Goal: Task Accomplishment & Management: Manage account settings

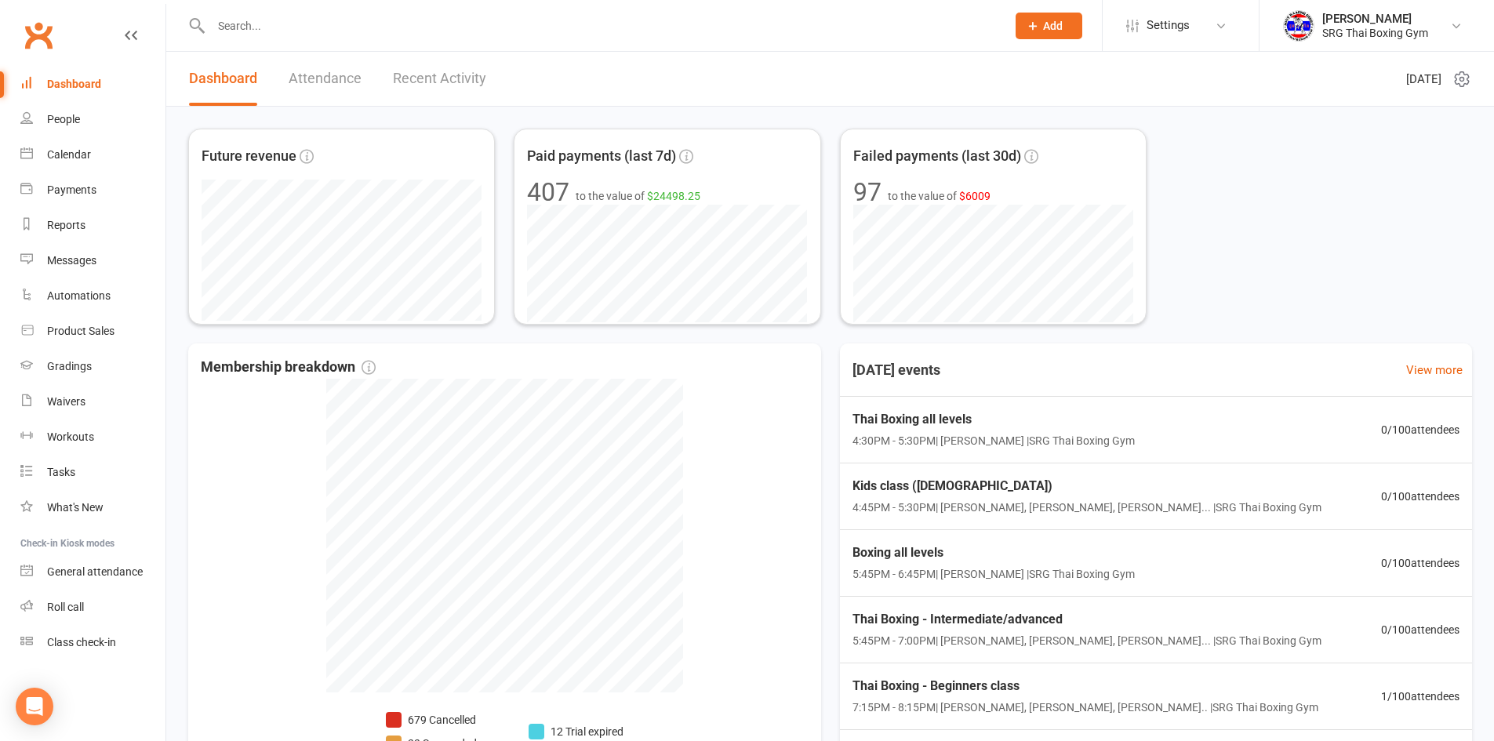
click at [74, 86] on div "Dashboard" at bounding box center [74, 84] width 54 height 13
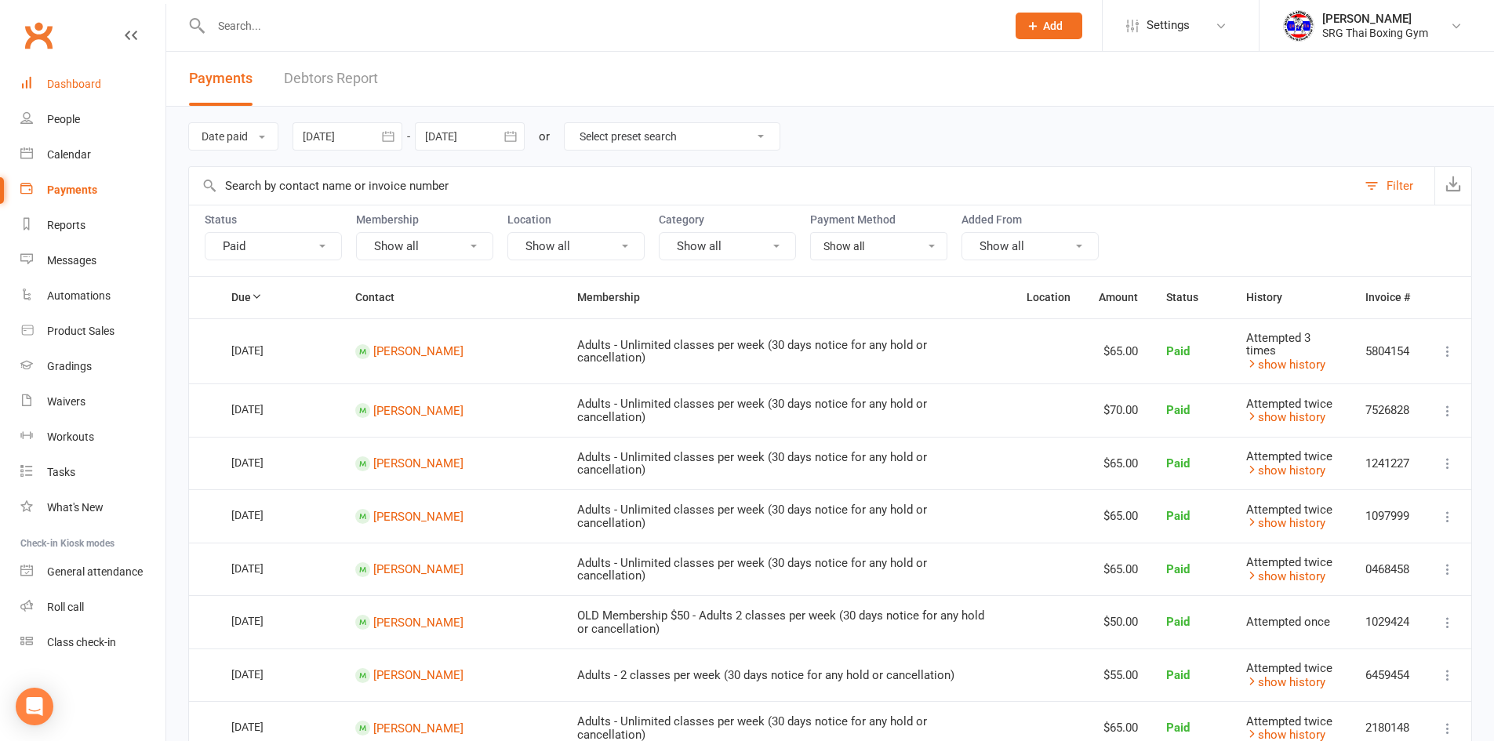
click at [52, 82] on div "Dashboard" at bounding box center [74, 84] width 54 height 13
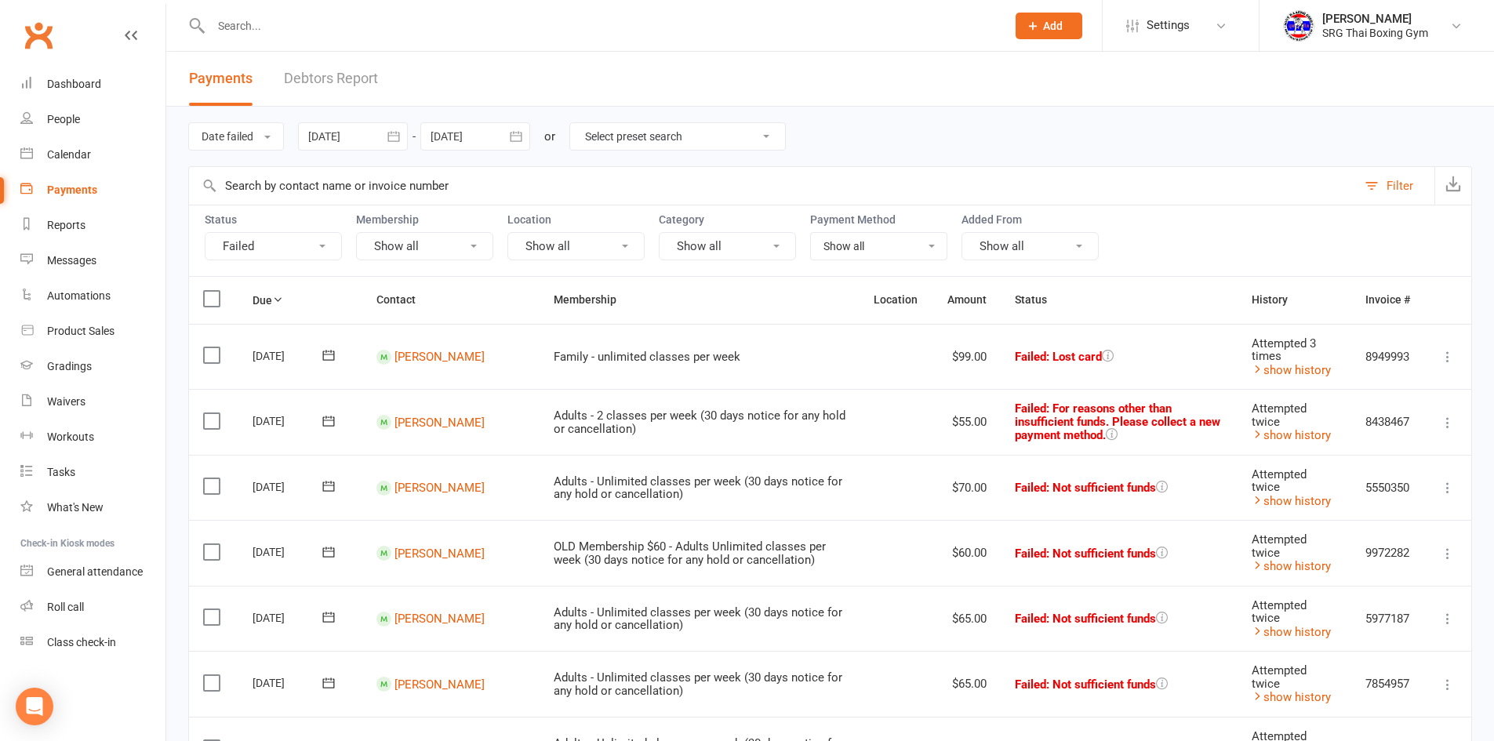
click at [336, 69] on link "Debtors Report" at bounding box center [331, 79] width 94 height 54
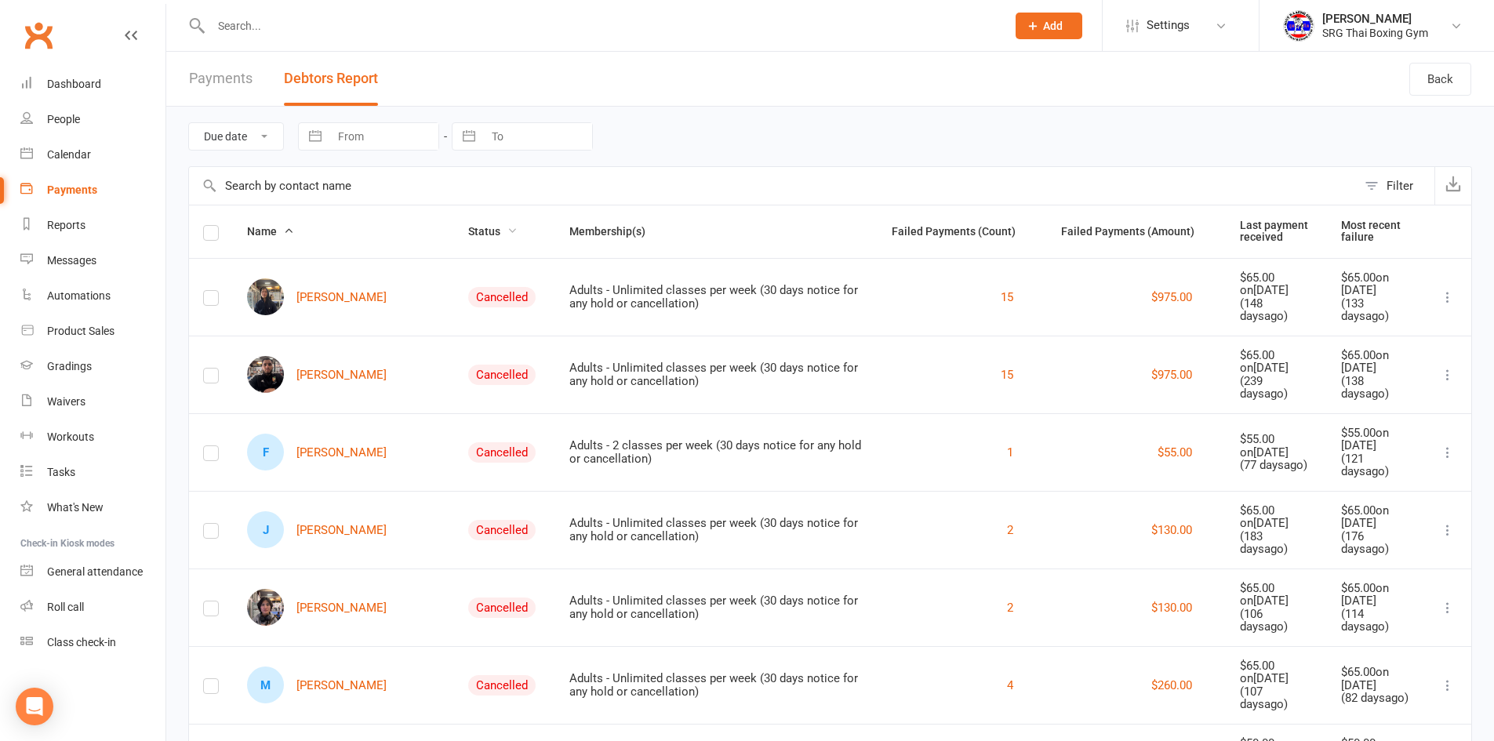
click at [468, 229] on span "Status" at bounding box center [492, 231] width 49 height 13
click at [472, 229] on span "Status" at bounding box center [492, 231] width 49 height 13
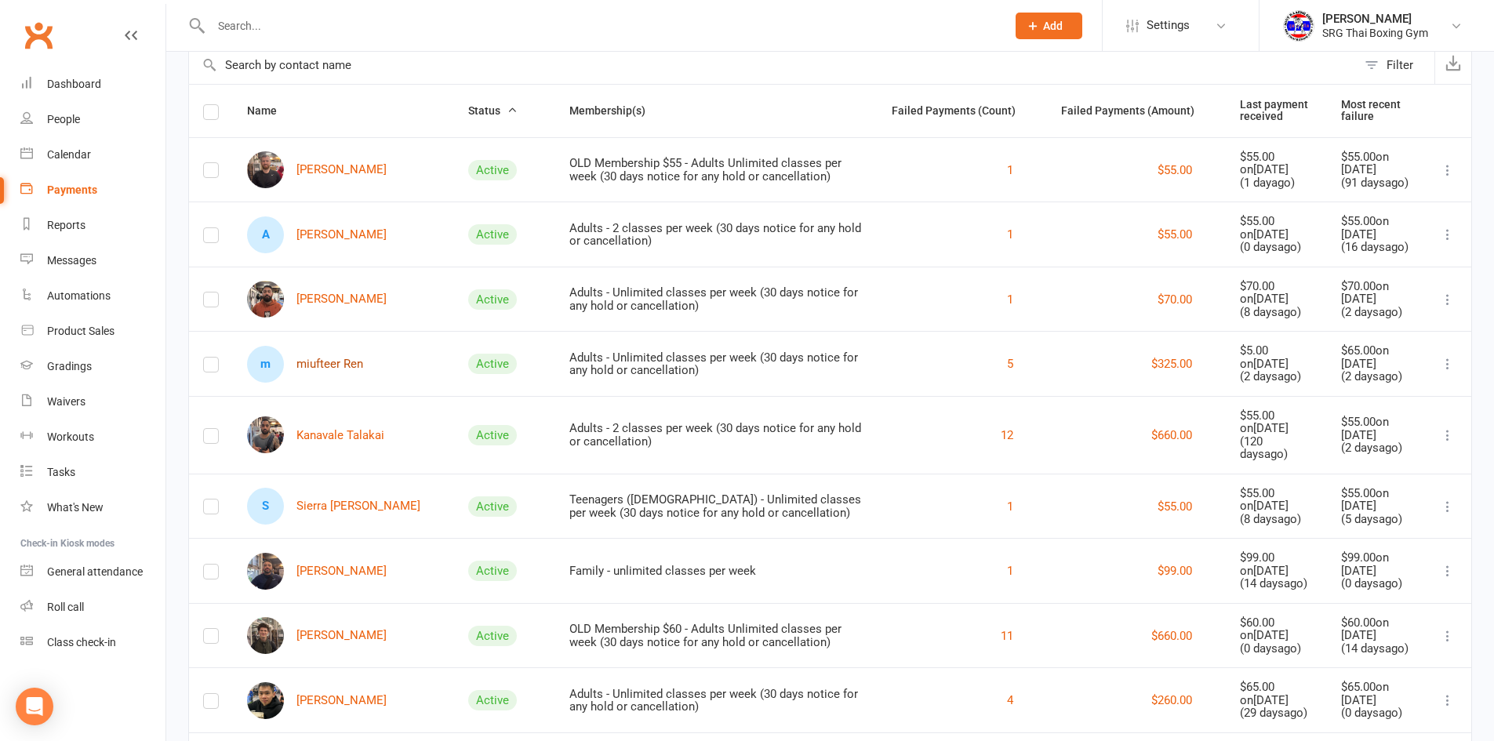
scroll to position [157, 0]
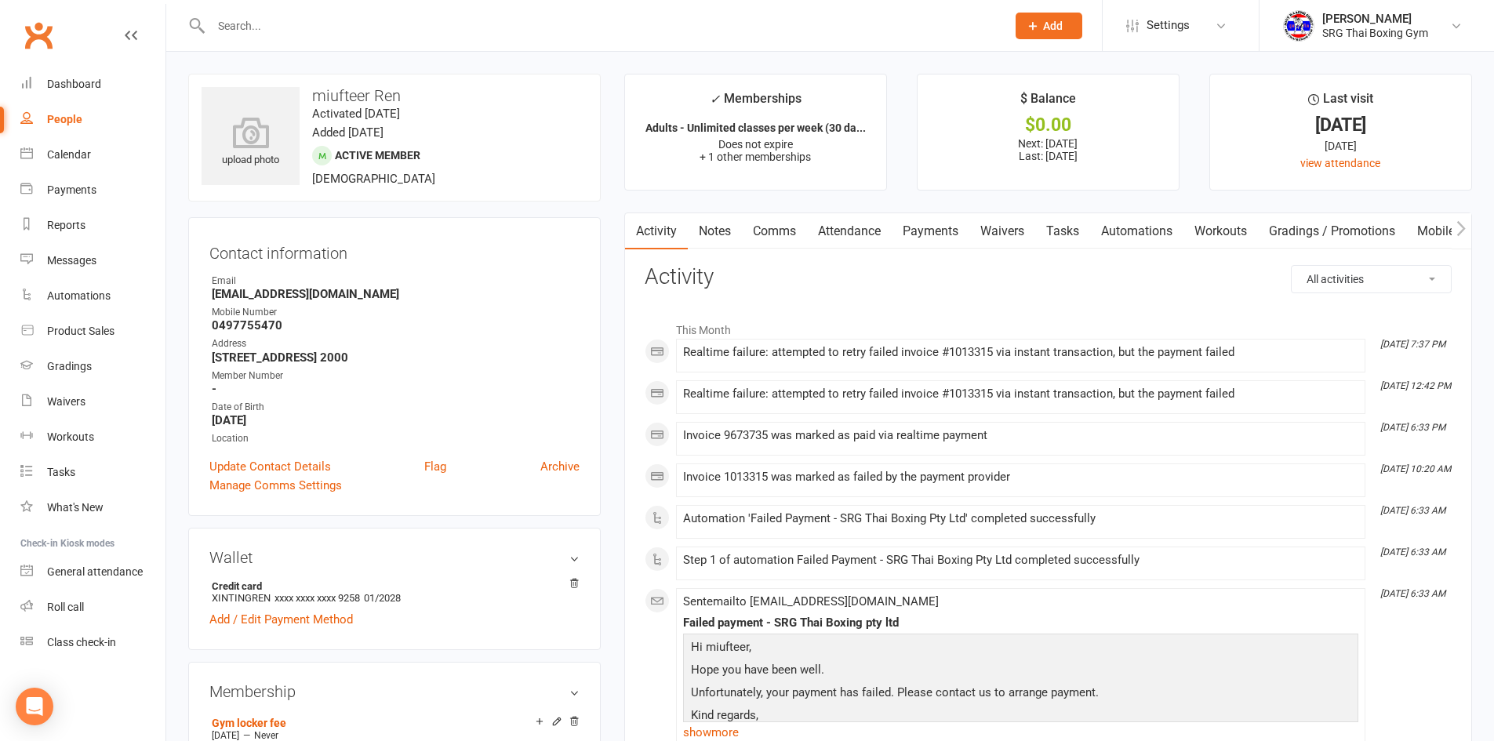
click at [950, 227] on link "Payments" at bounding box center [931, 231] width 78 height 36
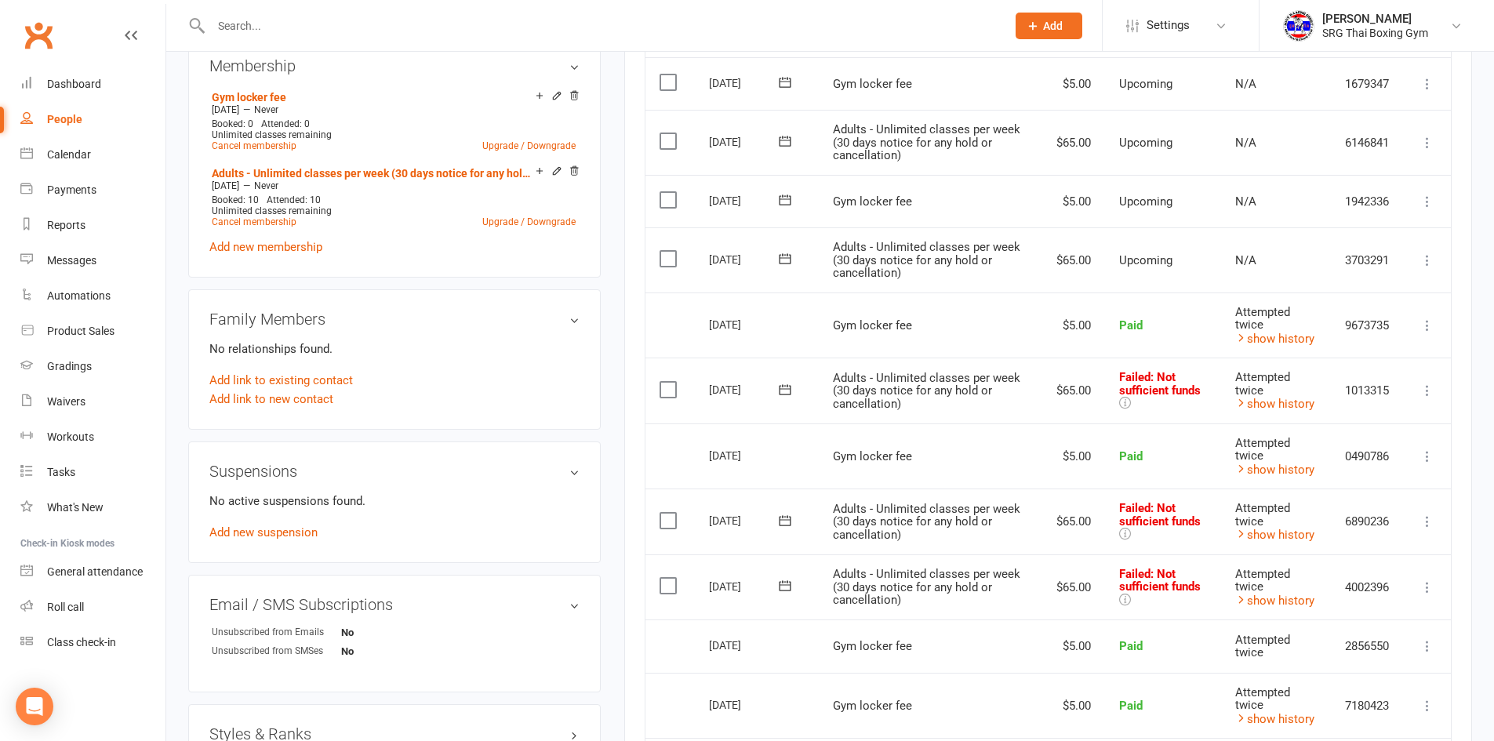
scroll to position [627, 0]
click at [1425, 388] on icon at bounding box center [1427, 389] width 16 height 16
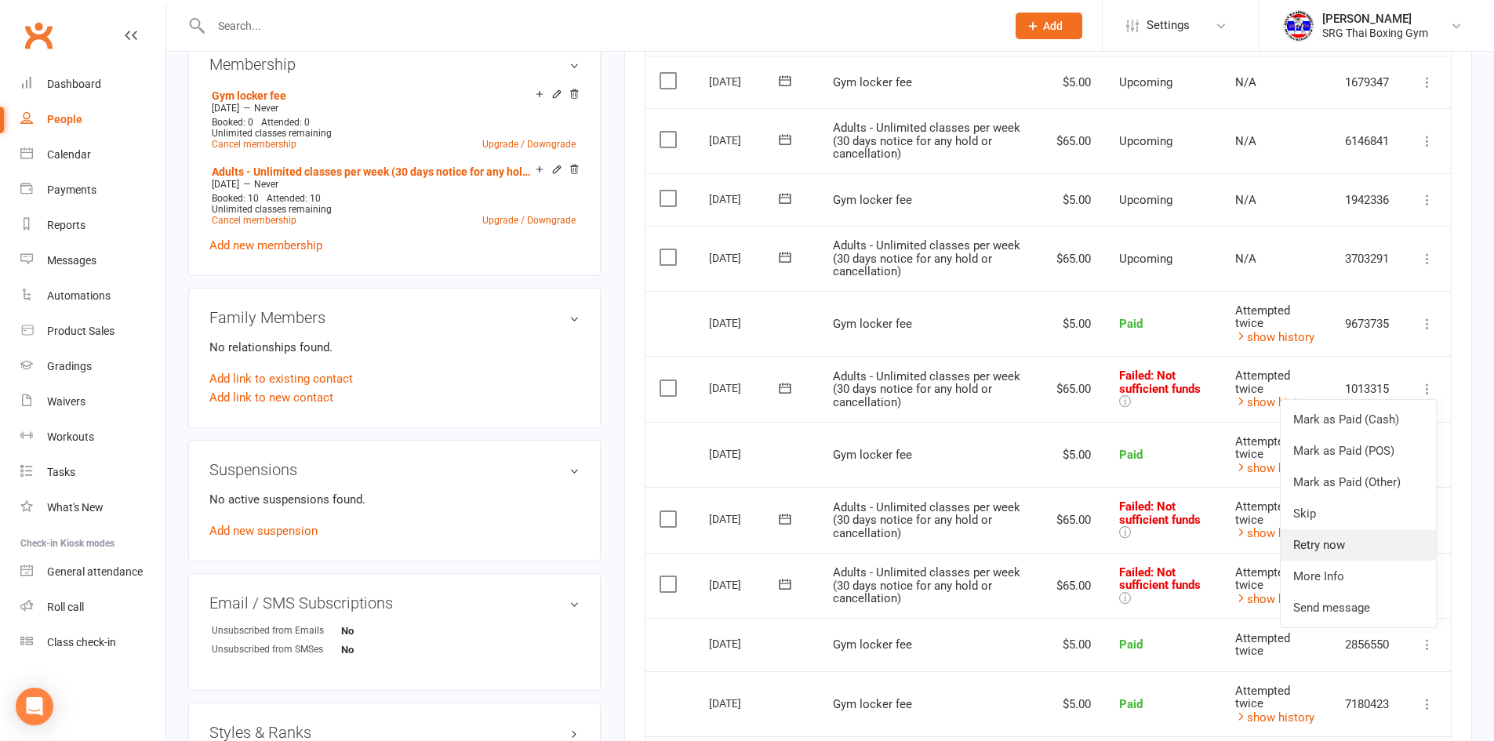
click at [1336, 542] on link "Retry now" at bounding box center [1358, 544] width 155 height 31
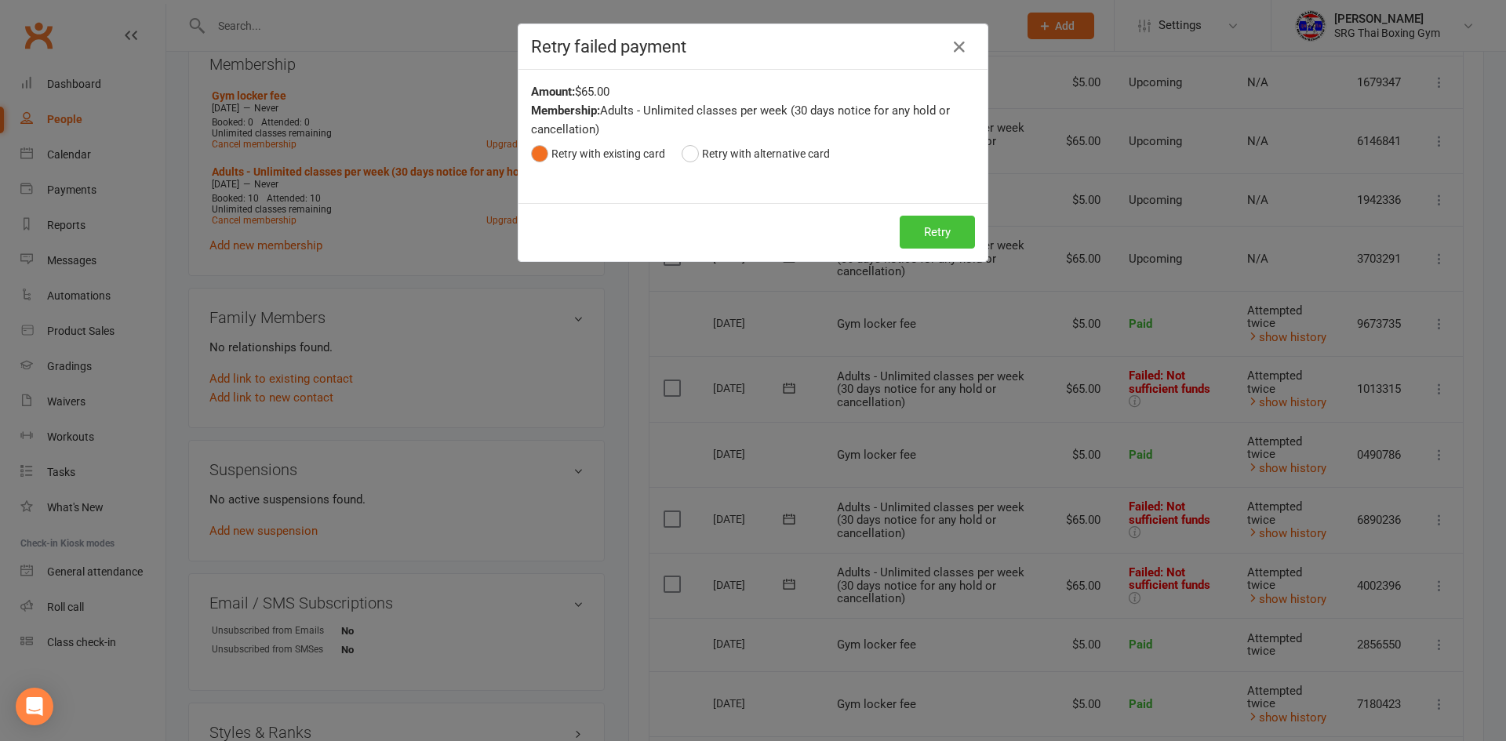
click at [913, 227] on button "Retry" at bounding box center [937, 232] width 75 height 33
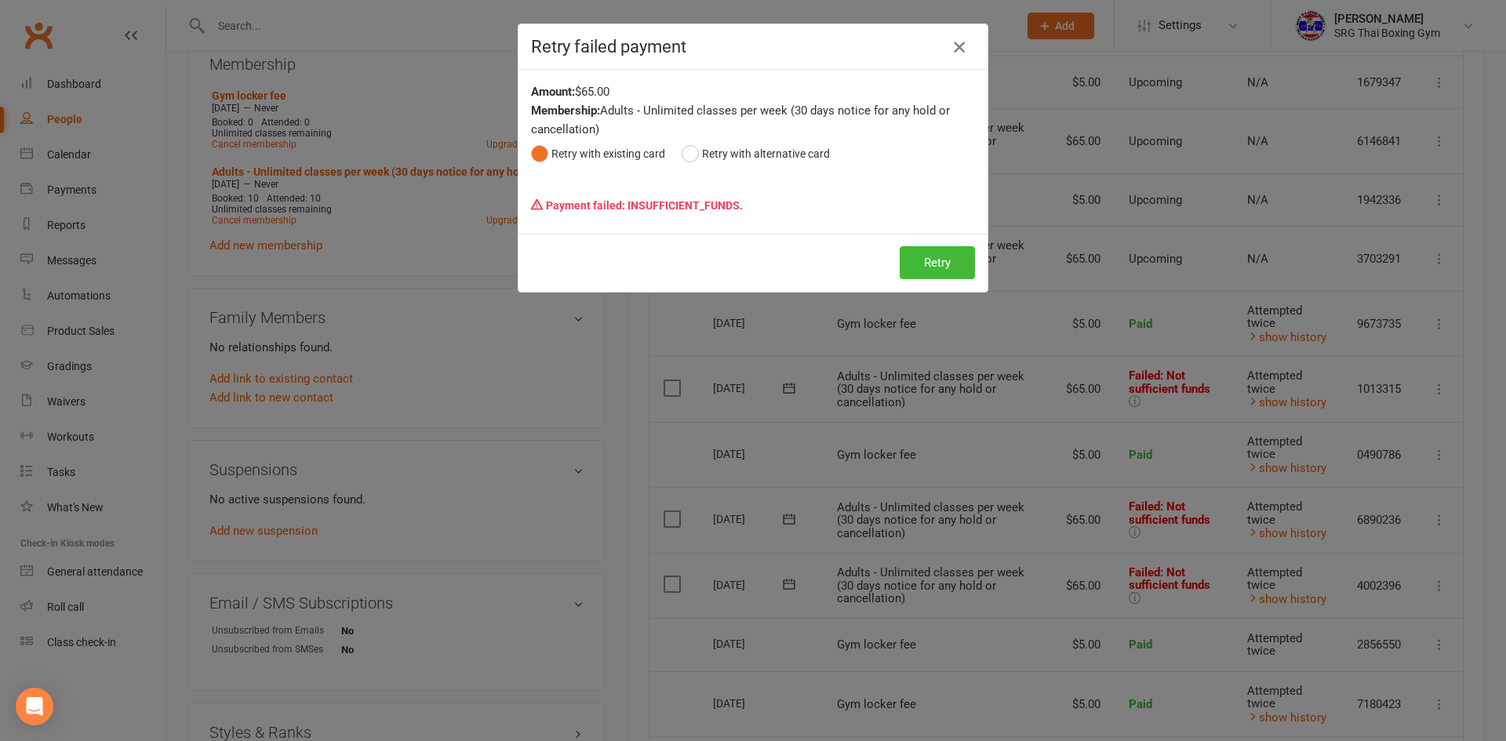
click at [958, 48] on icon "button" at bounding box center [959, 47] width 19 height 19
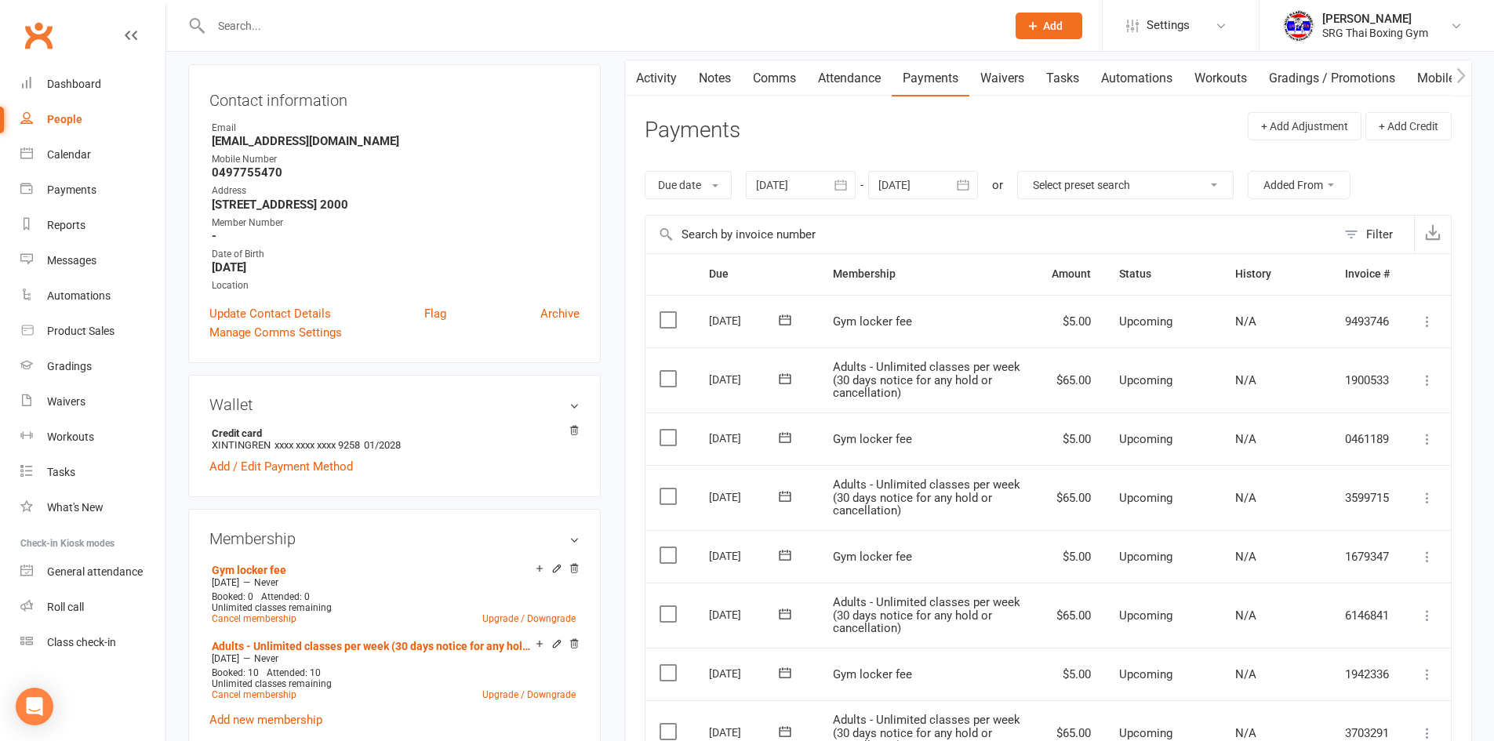
scroll to position [78, 0]
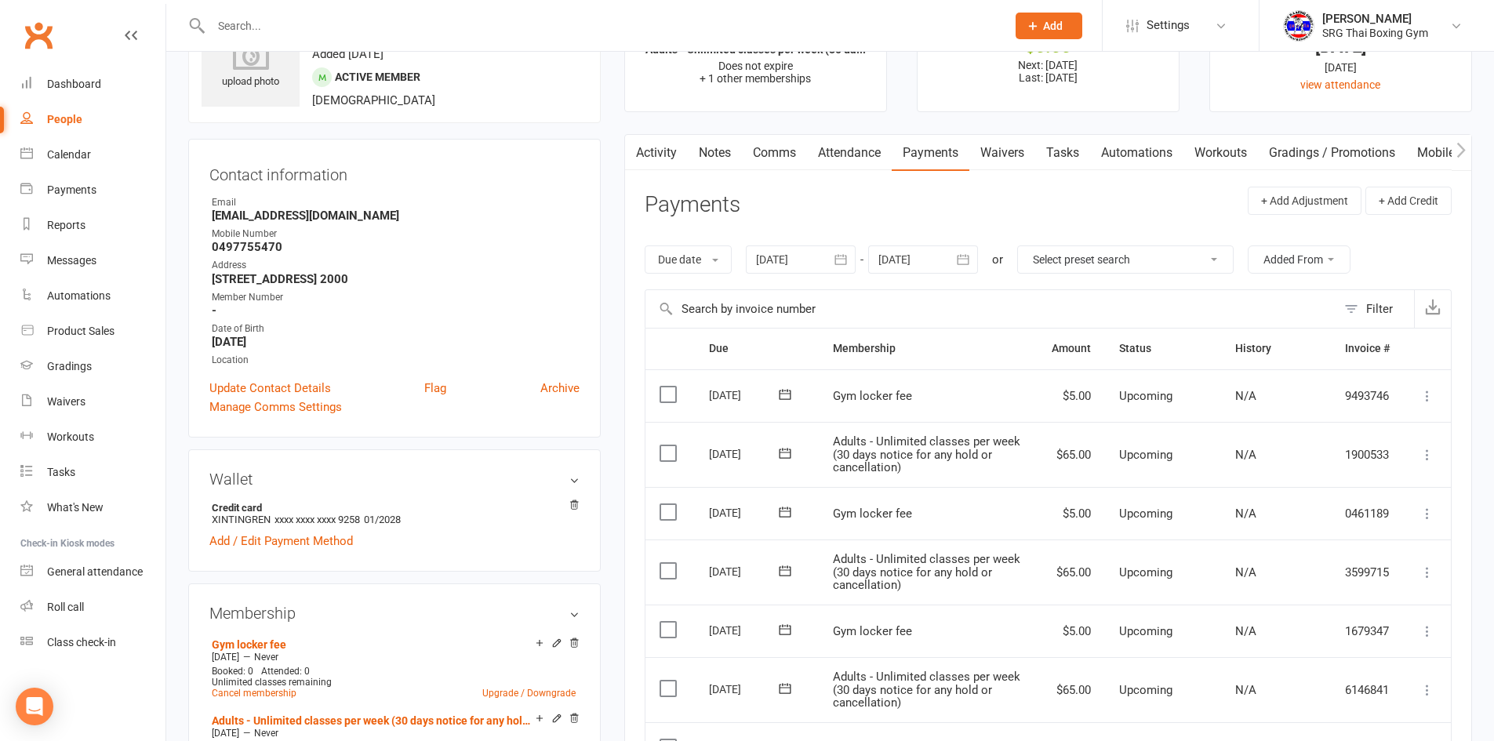
click at [845, 258] on icon "button" at bounding box center [841, 260] width 16 height 16
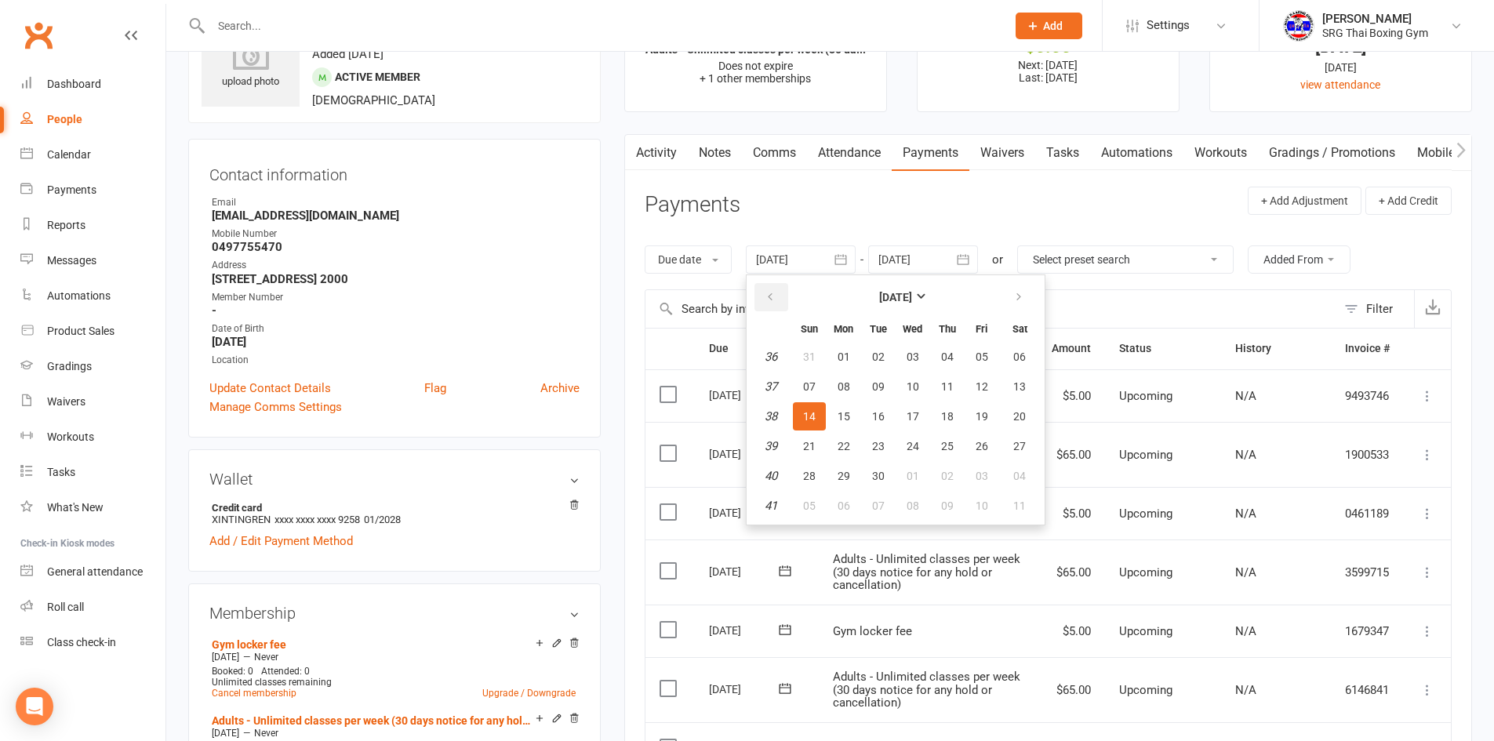
click at [764, 292] on button "button" at bounding box center [771, 297] width 34 height 28
click at [776, 296] on icon "button" at bounding box center [770, 297] width 11 height 13
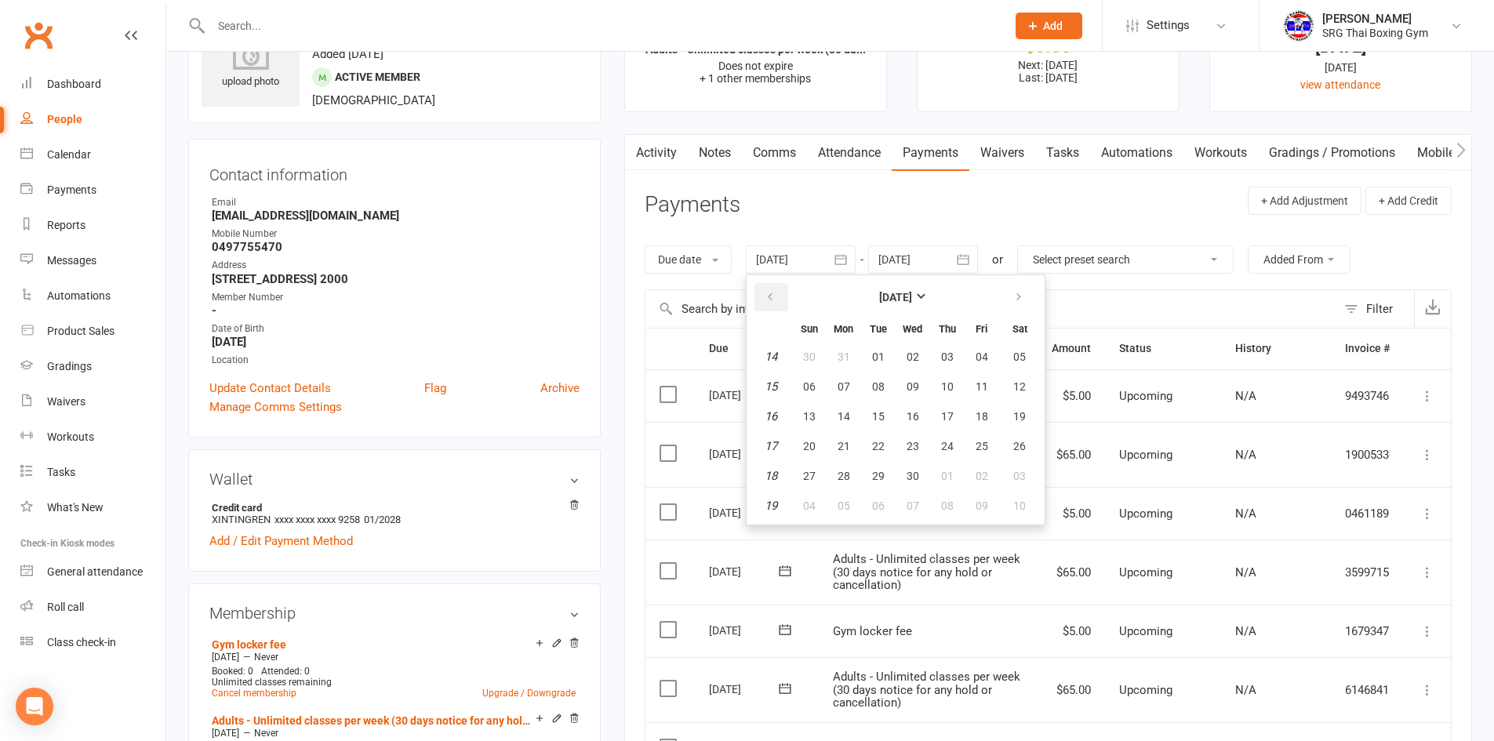
click at [776, 296] on icon "button" at bounding box center [770, 297] width 11 height 13
click at [1020, 358] on span "01" at bounding box center [1019, 357] width 13 height 13
type input "01 Mar 2025"
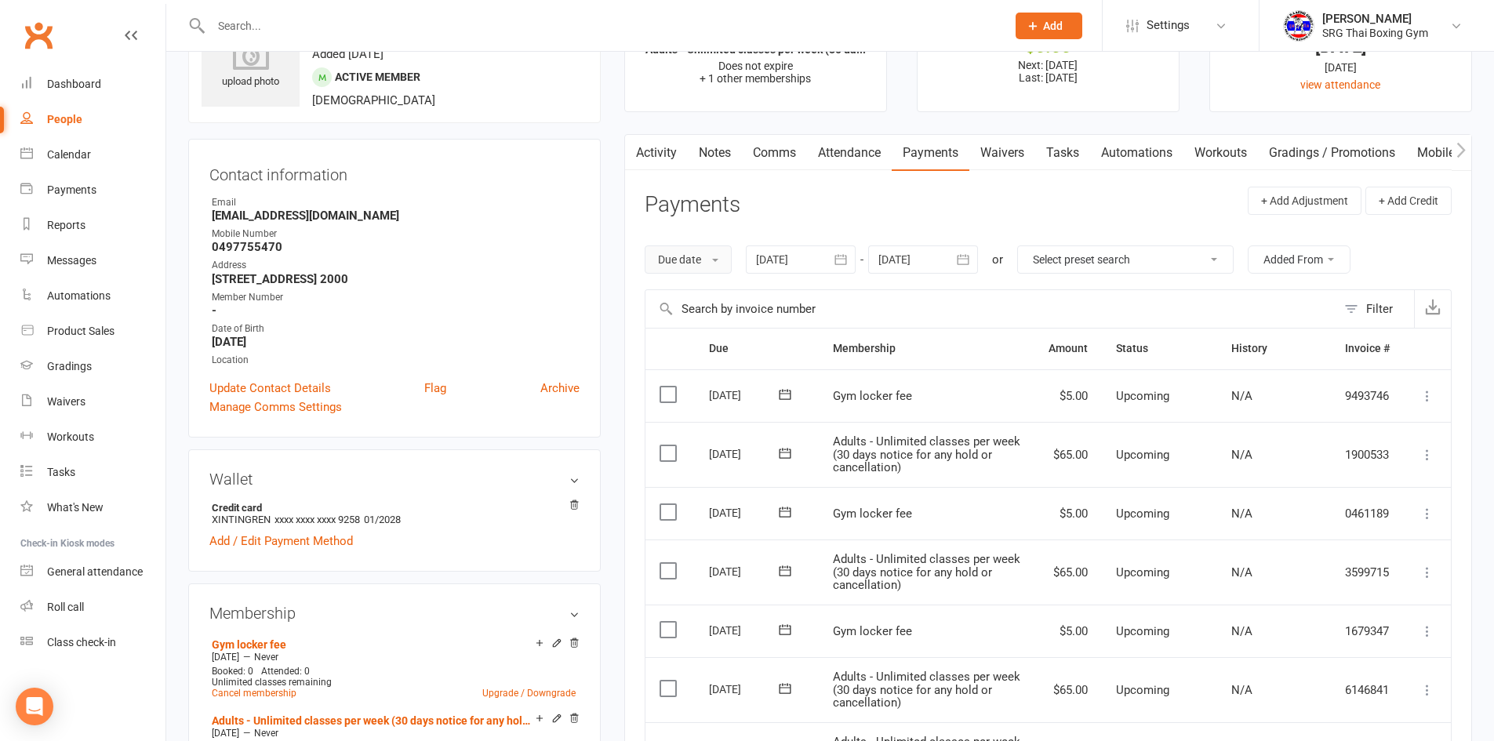
click at [703, 260] on button "Due date" at bounding box center [688, 259] width 87 height 28
click at [697, 356] on link "Date failed" at bounding box center [722, 357] width 155 height 31
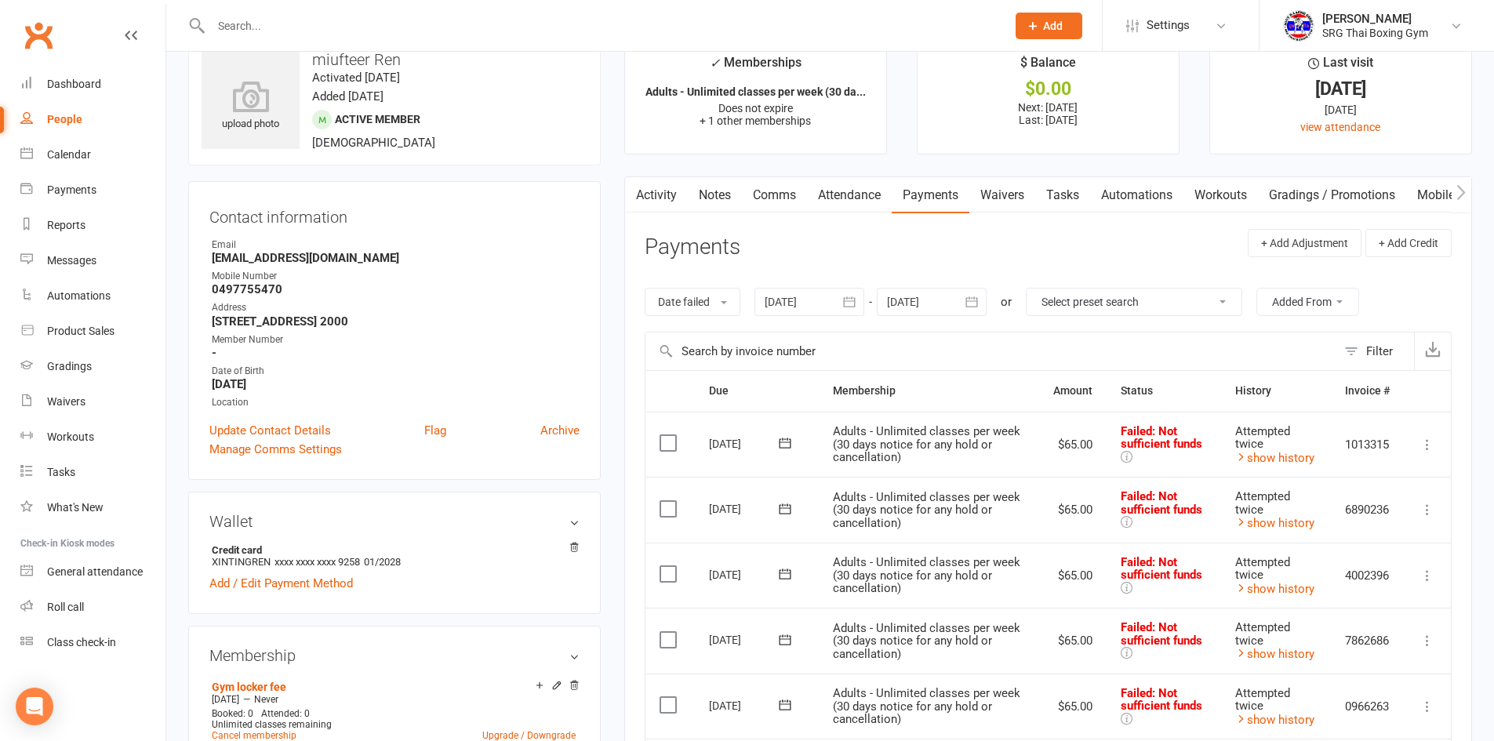
scroll to position [0, 0]
